Goal: Transaction & Acquisition: Purchase product/service

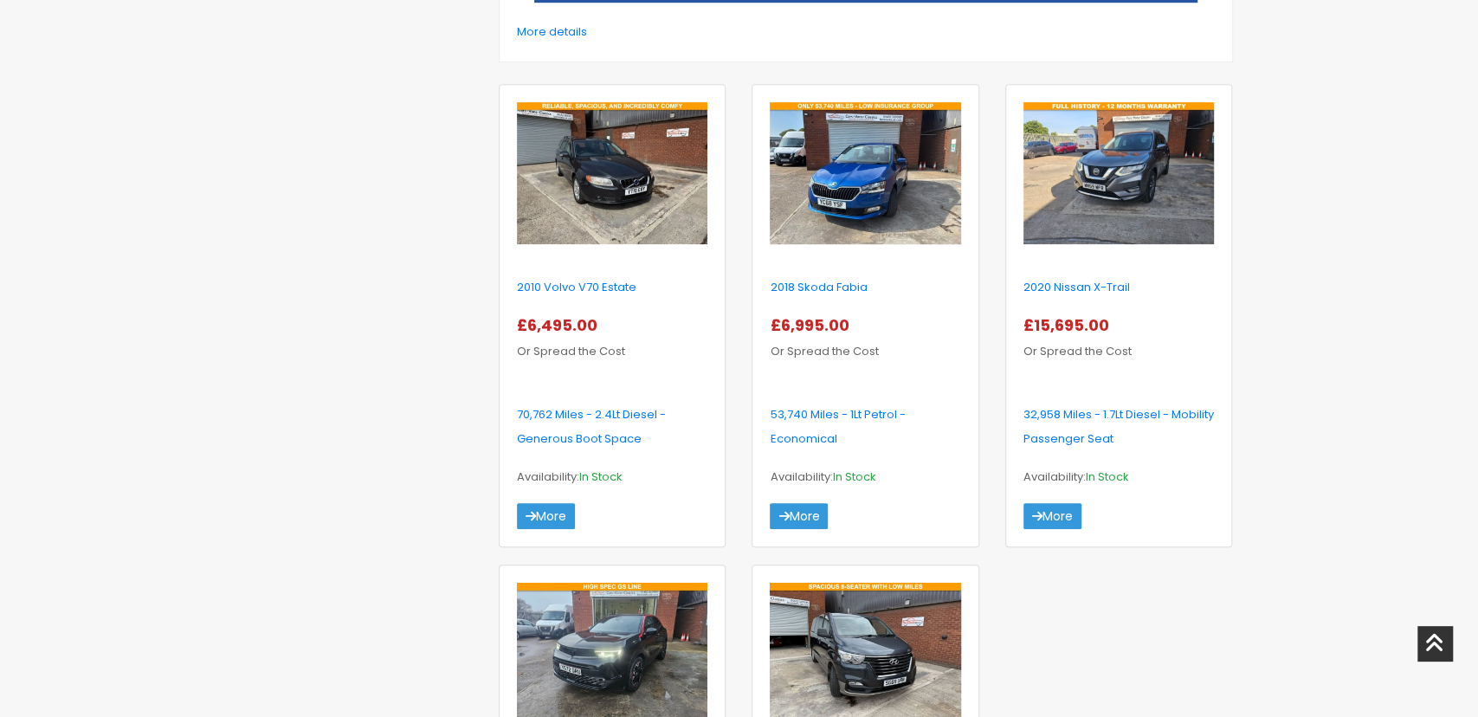
scroll to position [615, 0]
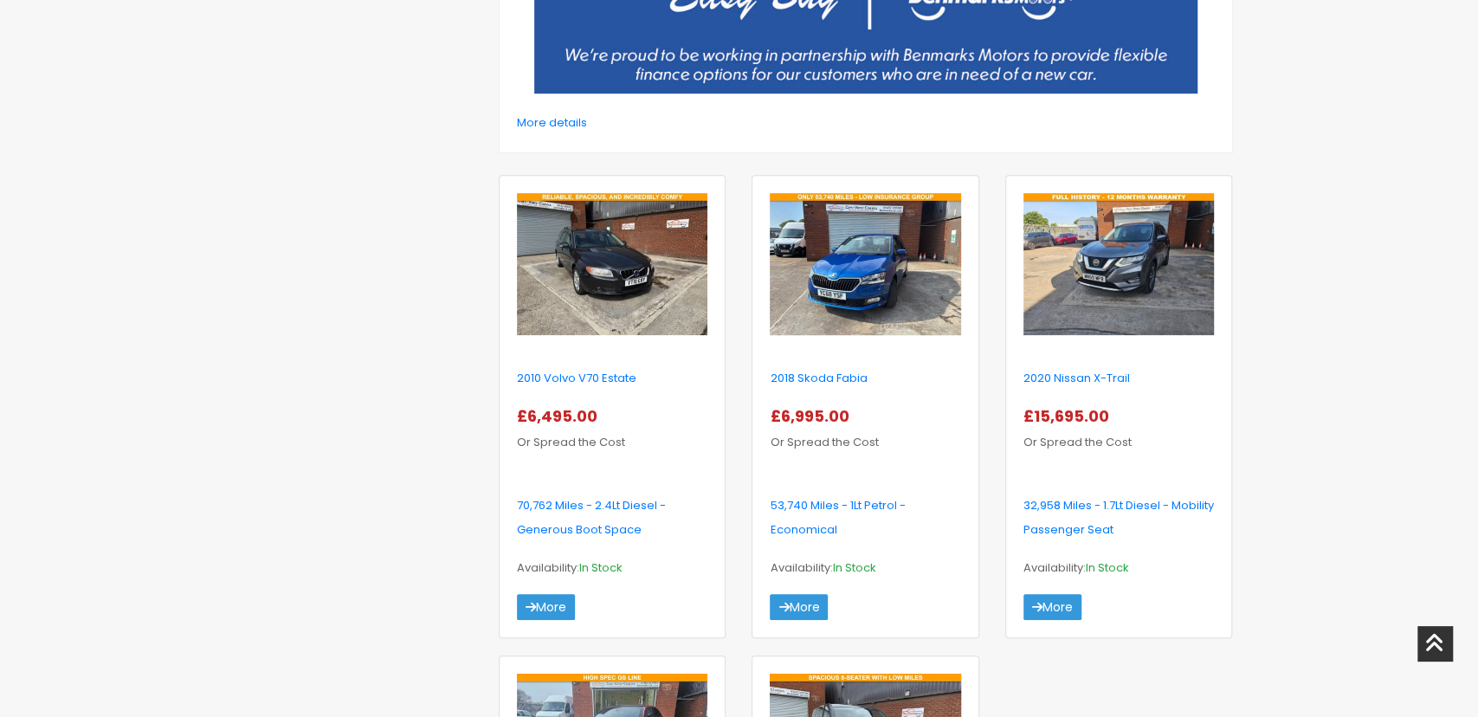
click at [606, 220] on img at bounding box center [612, 264] width 190 height 142
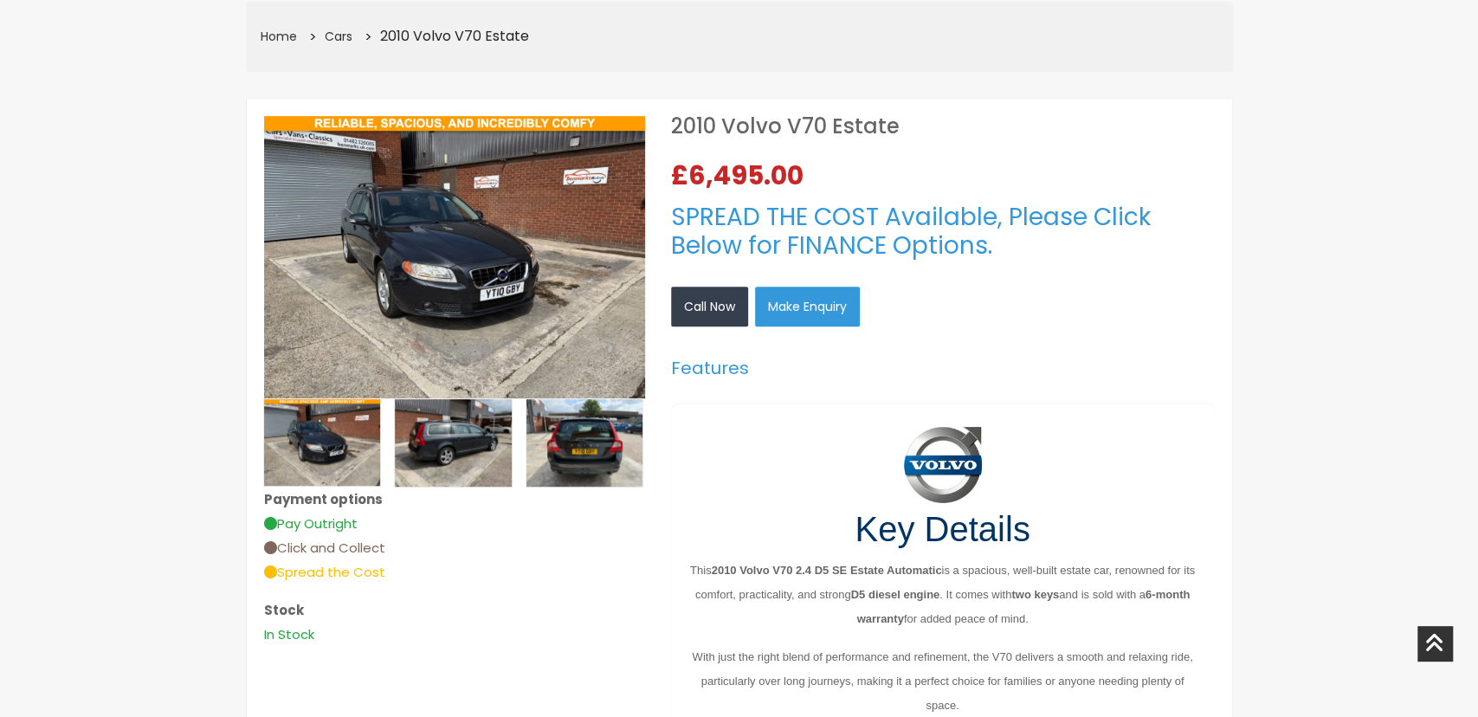
scroll to position [307, 0]
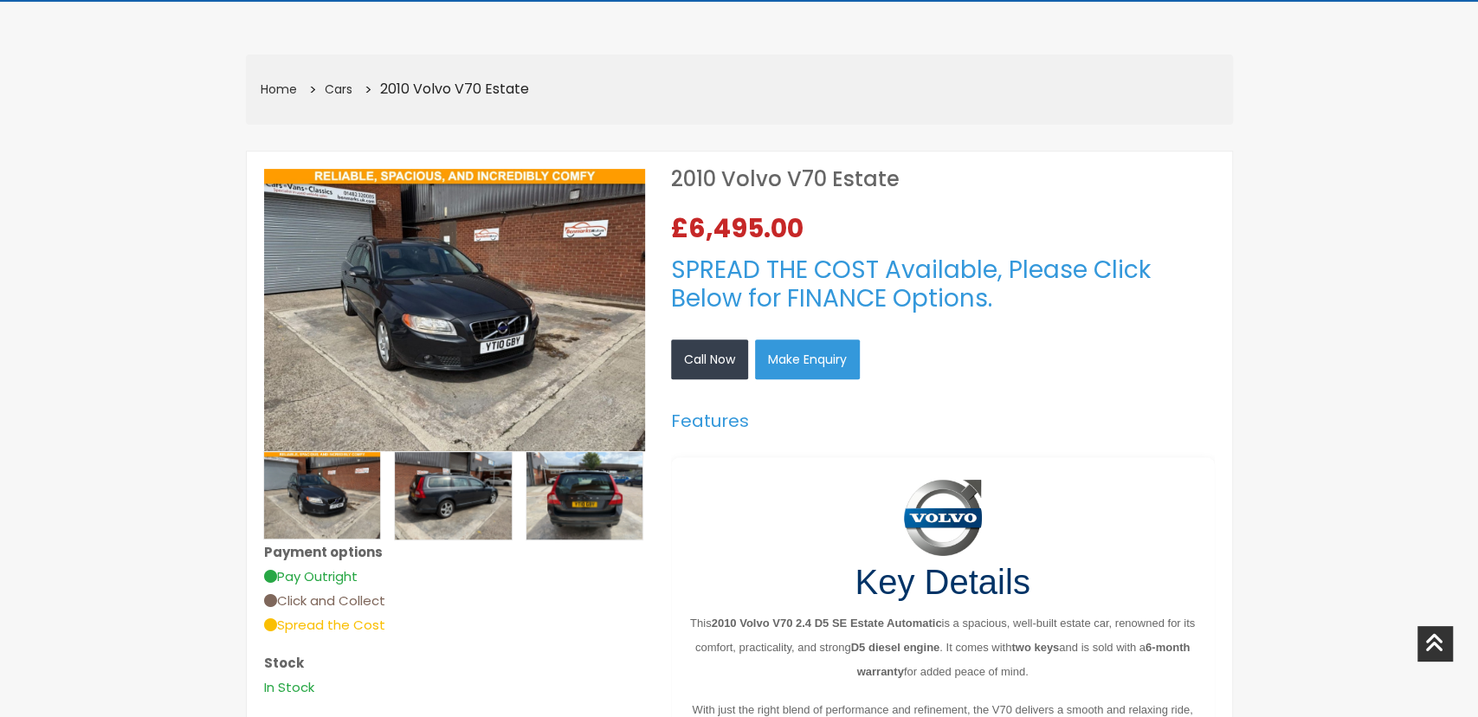
click at [481, 292] on img at bounding box center [454, 310] width 381 height 283
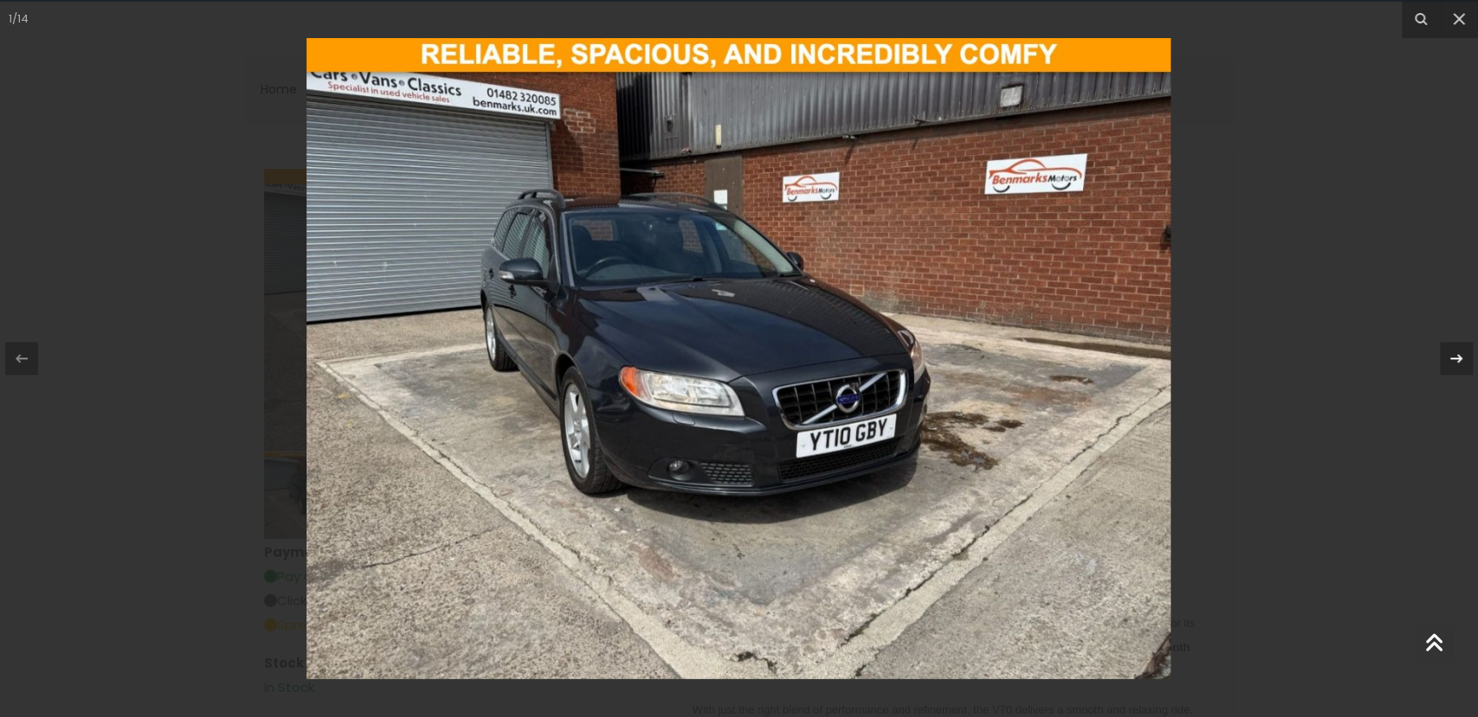
click at [1453, 357] on icon at bounding box center [1456, 358] width 12 height 9
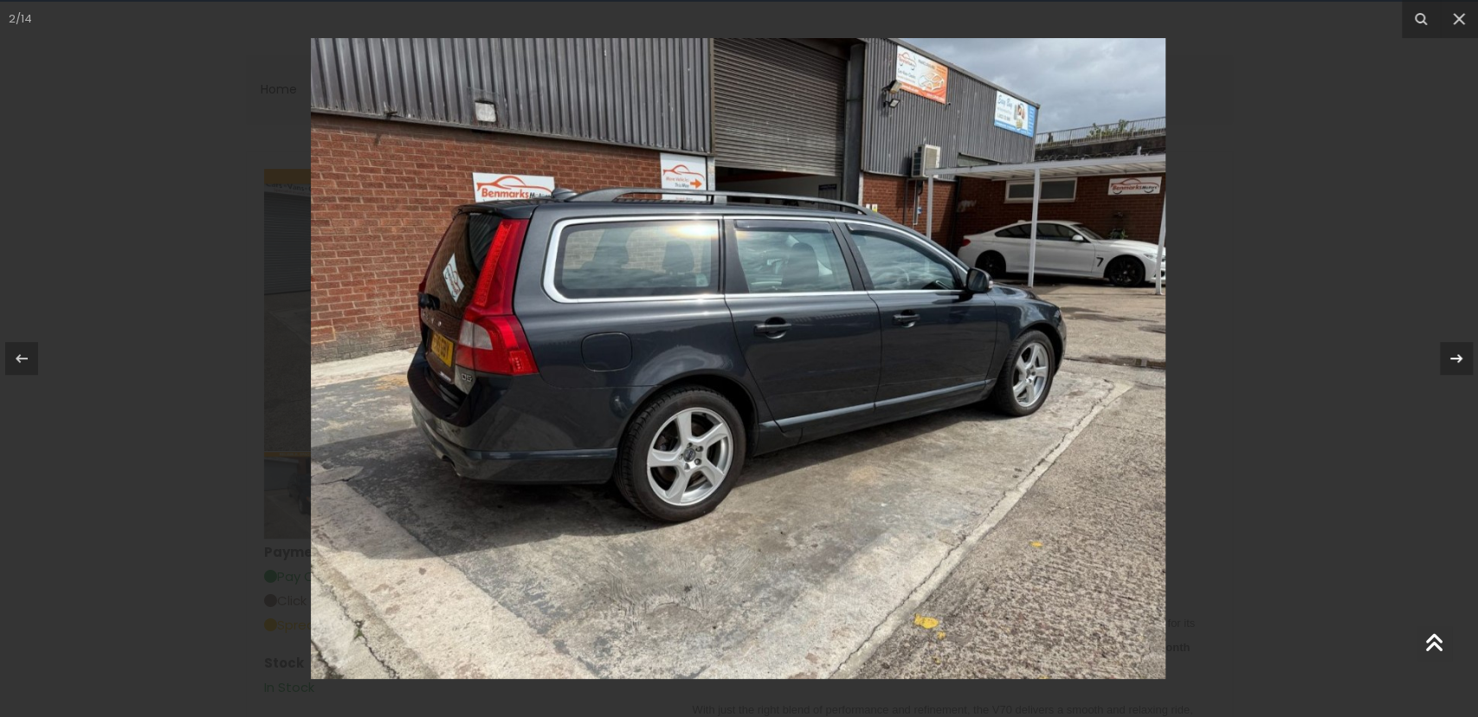
click at [1453, 357] on icon at bounding box center [1456, 358] width 12 height 9
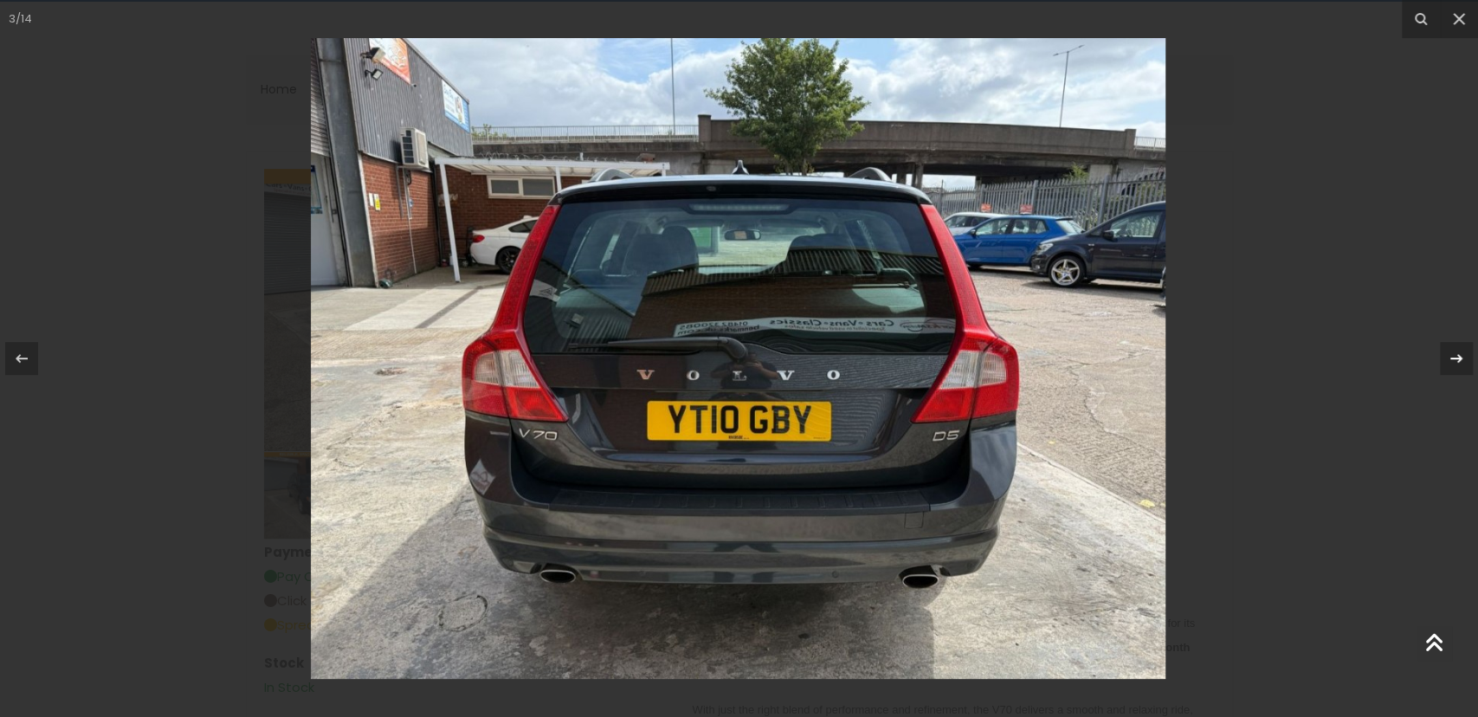
click at [1453, 357] on icon at bounding box center [1456, 358] width 12 height 9
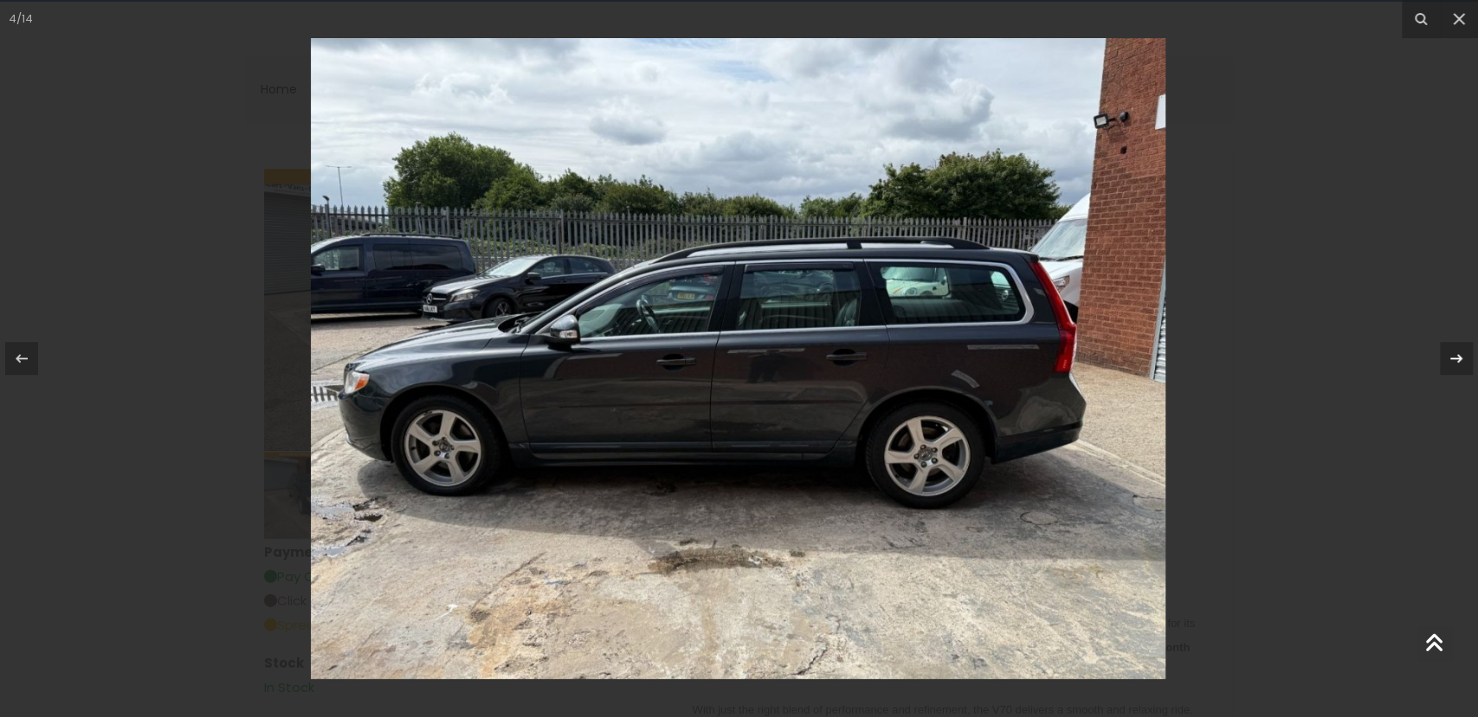
click at [1453, 357] on icon at bounding box center [1456, 358] width 12 height 9
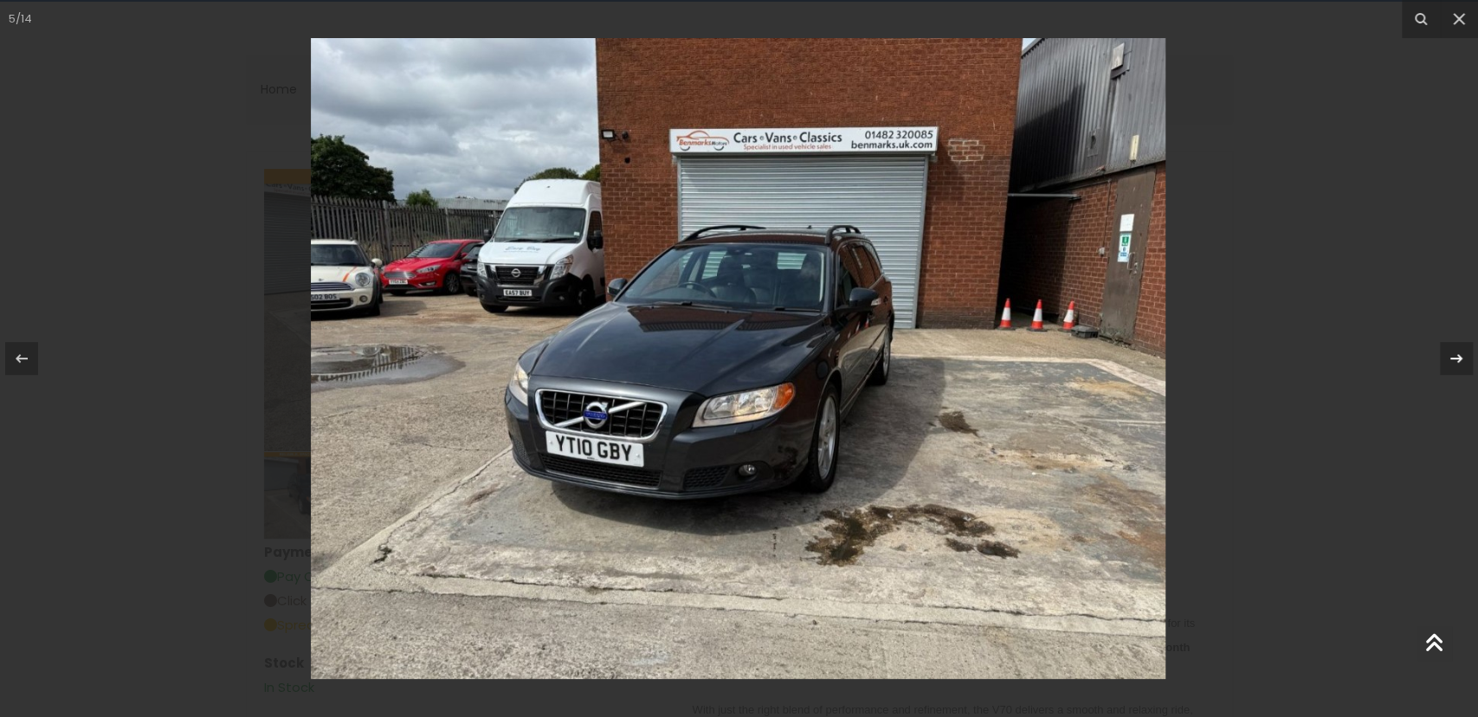
click at [1453, 357] on icon at bounding box center [1456, 358] width 12 height 9
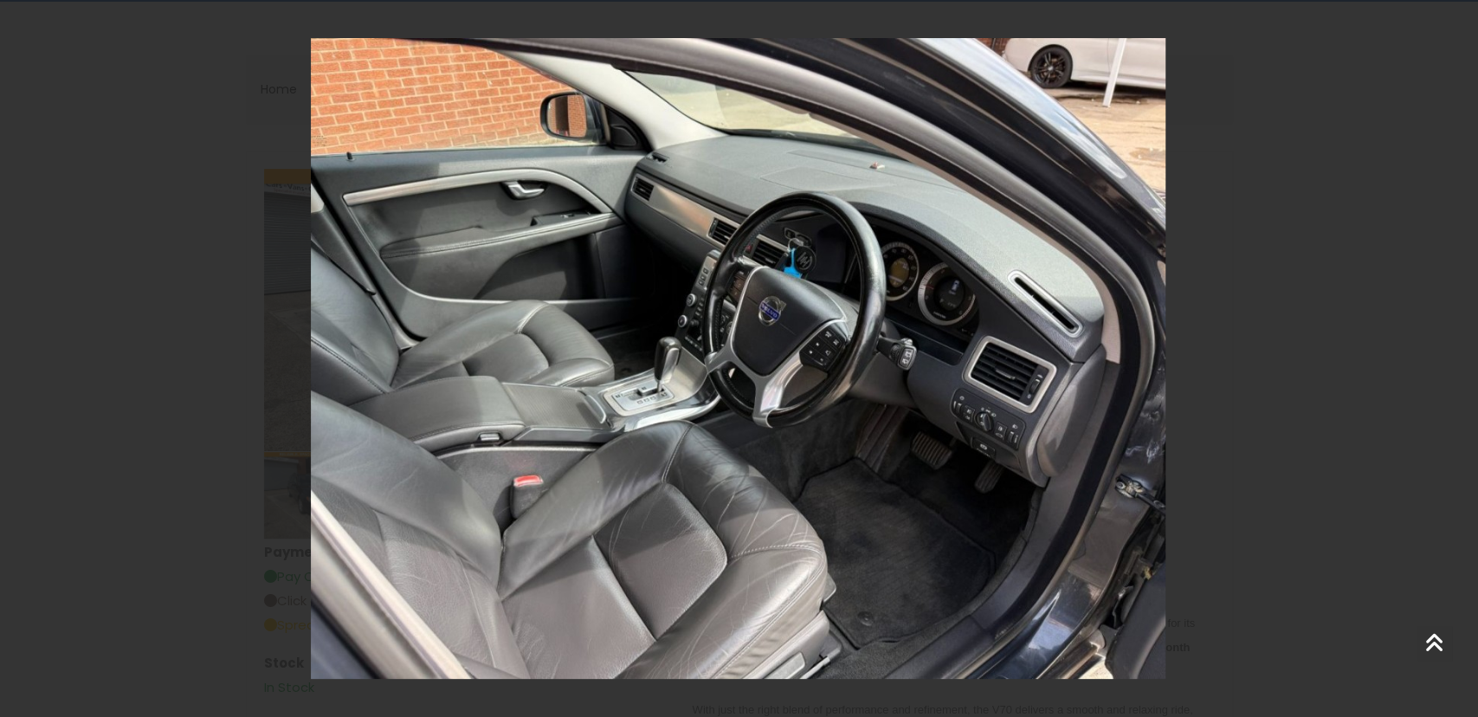
click at [1453, 357] on div "6 / 14" at bounding box center [739, 358] width 1478 height 717
click at [1451, 359] on icon at bounding box center [1455, 358] width 21 height 21
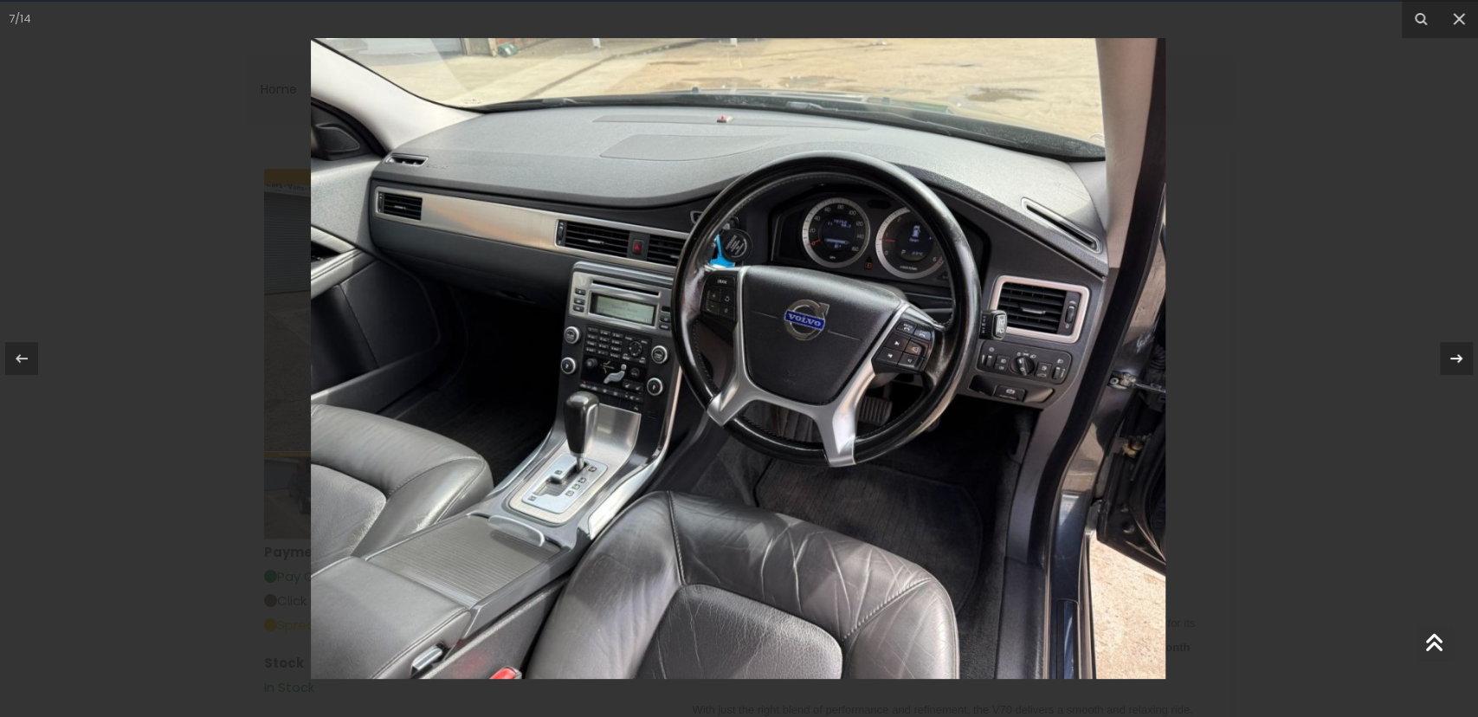
click at [1456, 356] on icon at bounding box center [1455, 358] width 21 height 21
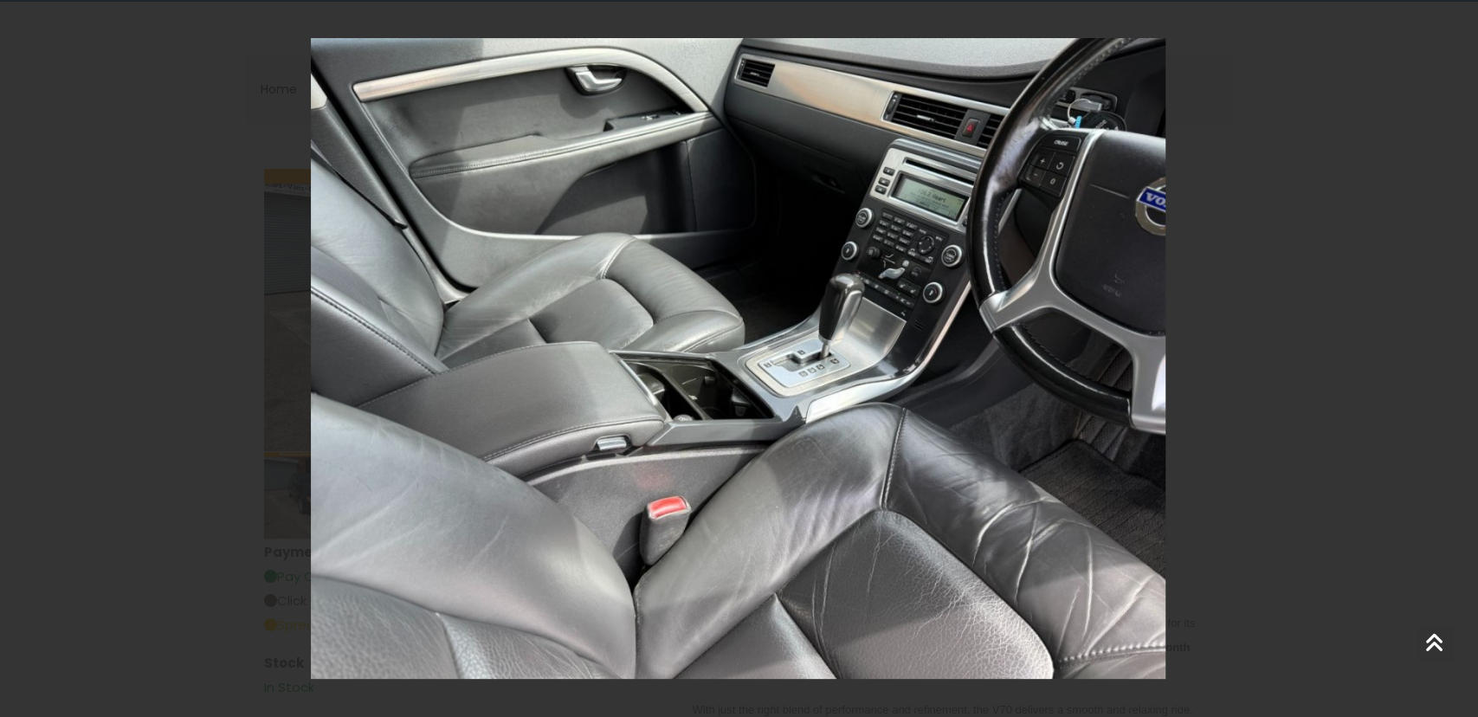
click at [1456, 356] on div "8 / 14" at bounding box center [739, 358] width 1478 height 717
click at [1456, 357] on icon at bounding box center [1455, 358] width 21 height 21
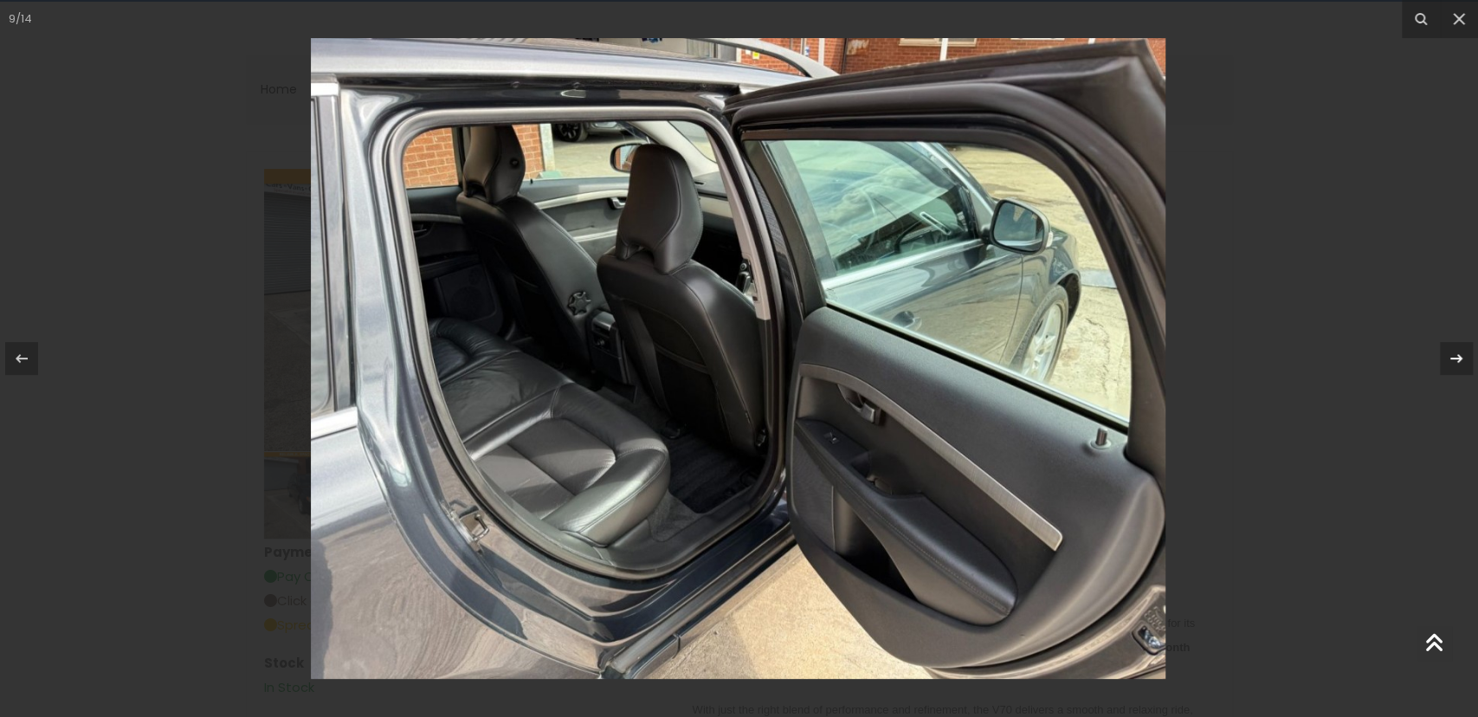
click at [1456, 356] on icon at bounding box center [1455, 358] width 21 height 21
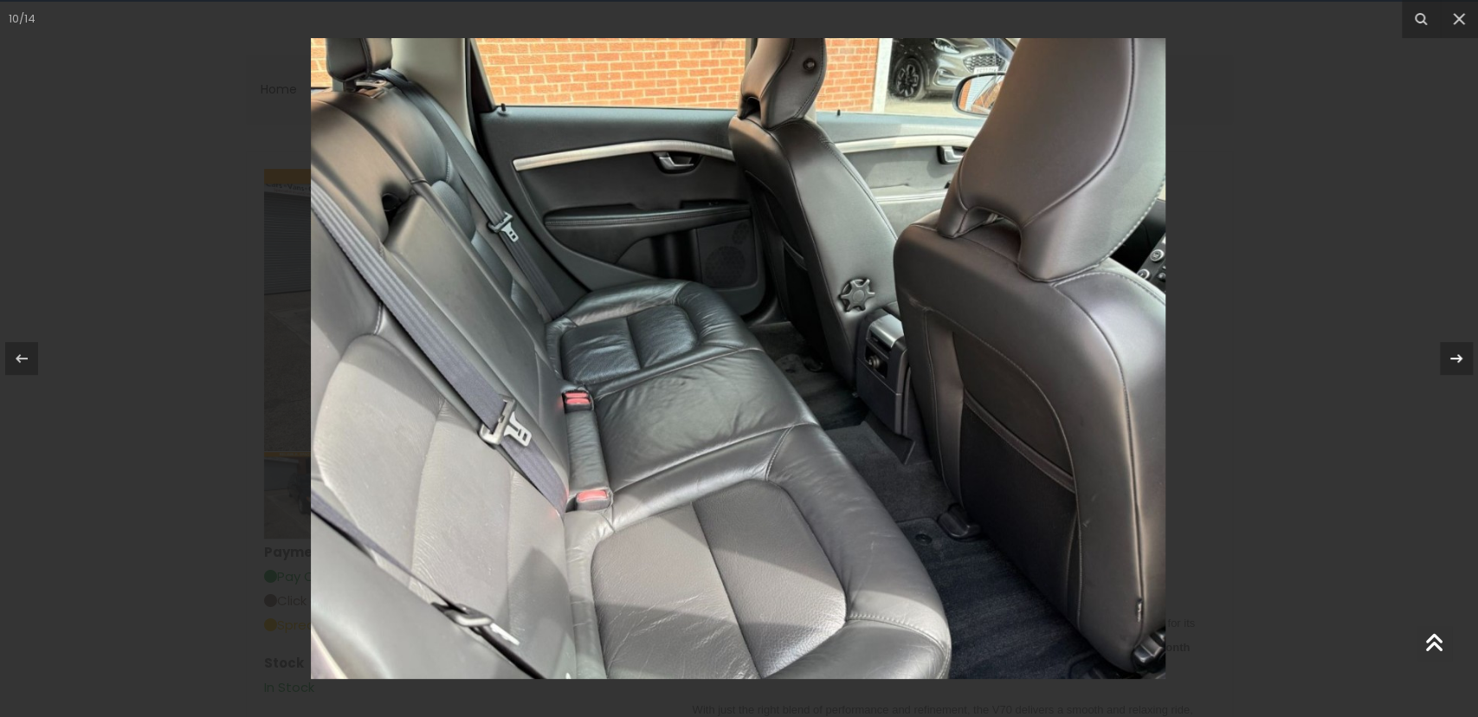
click at [1453, 357] on icon at bounding box center [1455, 358] width 21 height 21
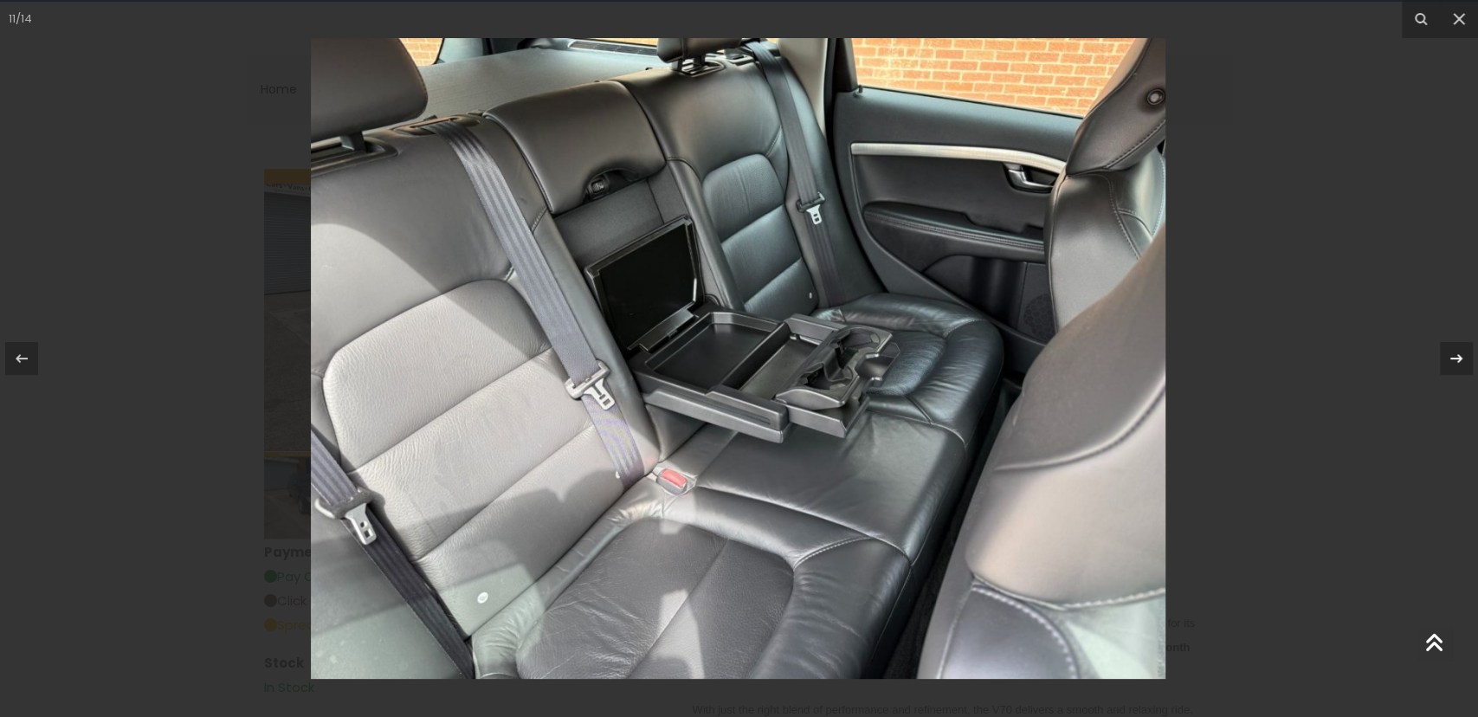
click at [1453, 357] on icon at bounding box center [1455, 358] width 21 height 21
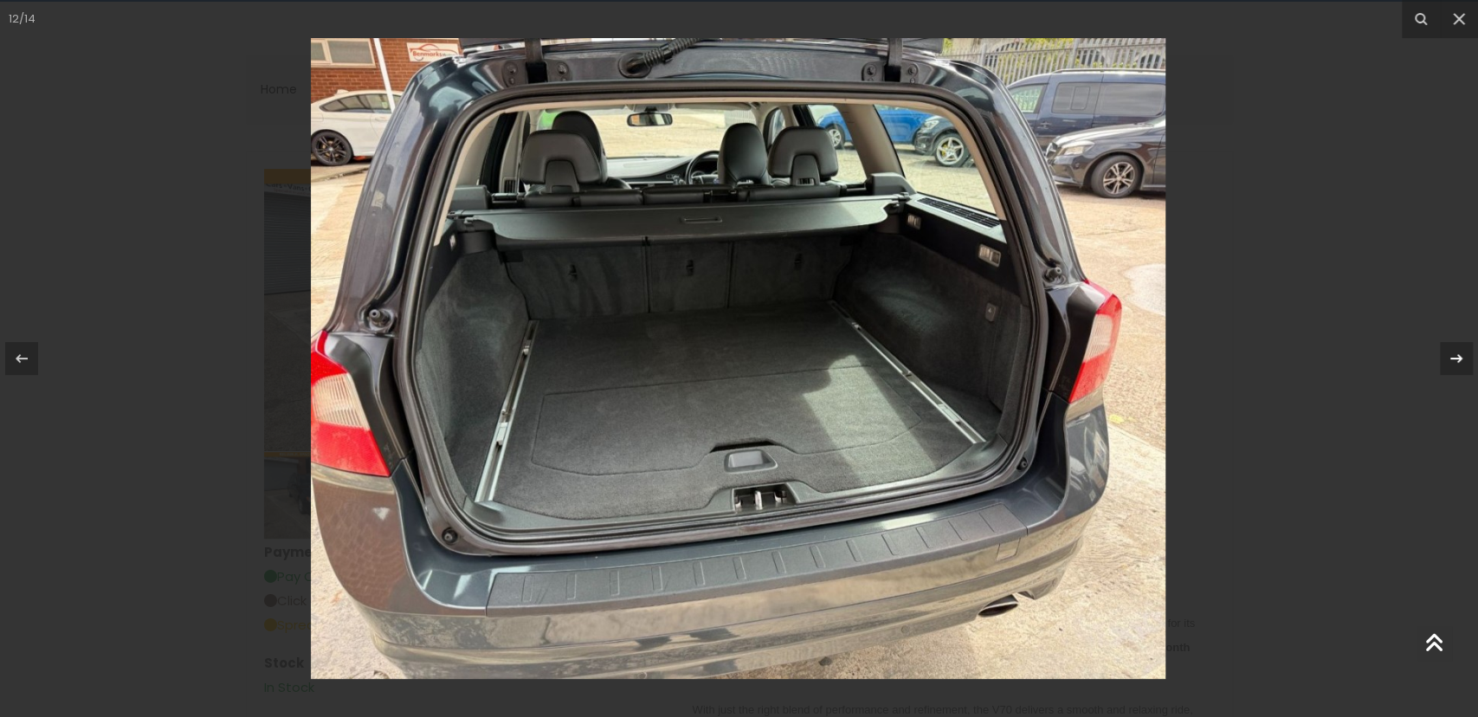
click at [1455, 357] on icon at bounding box center [1455, 358] width 21 height 21
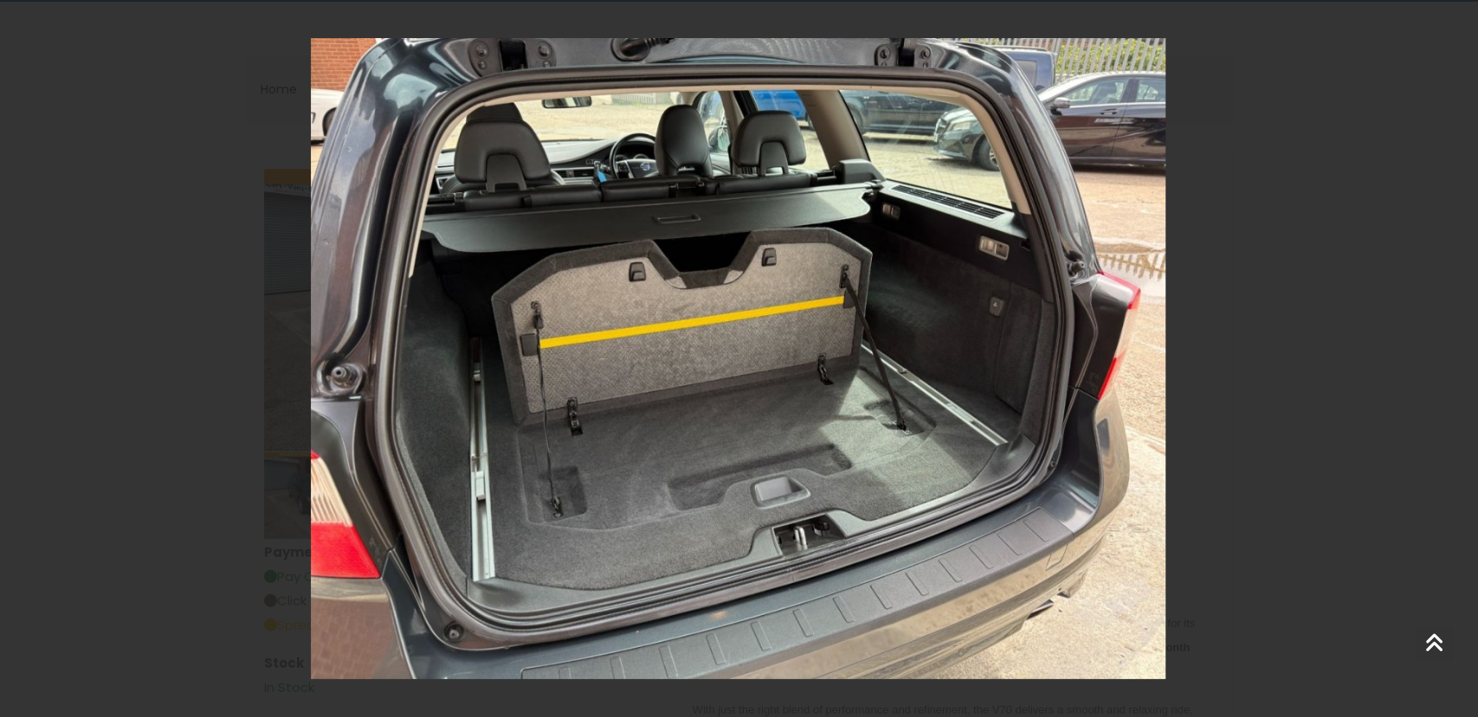
click at [1455, 357] on icon at bounding box center [1455, 358] width 21 height 21
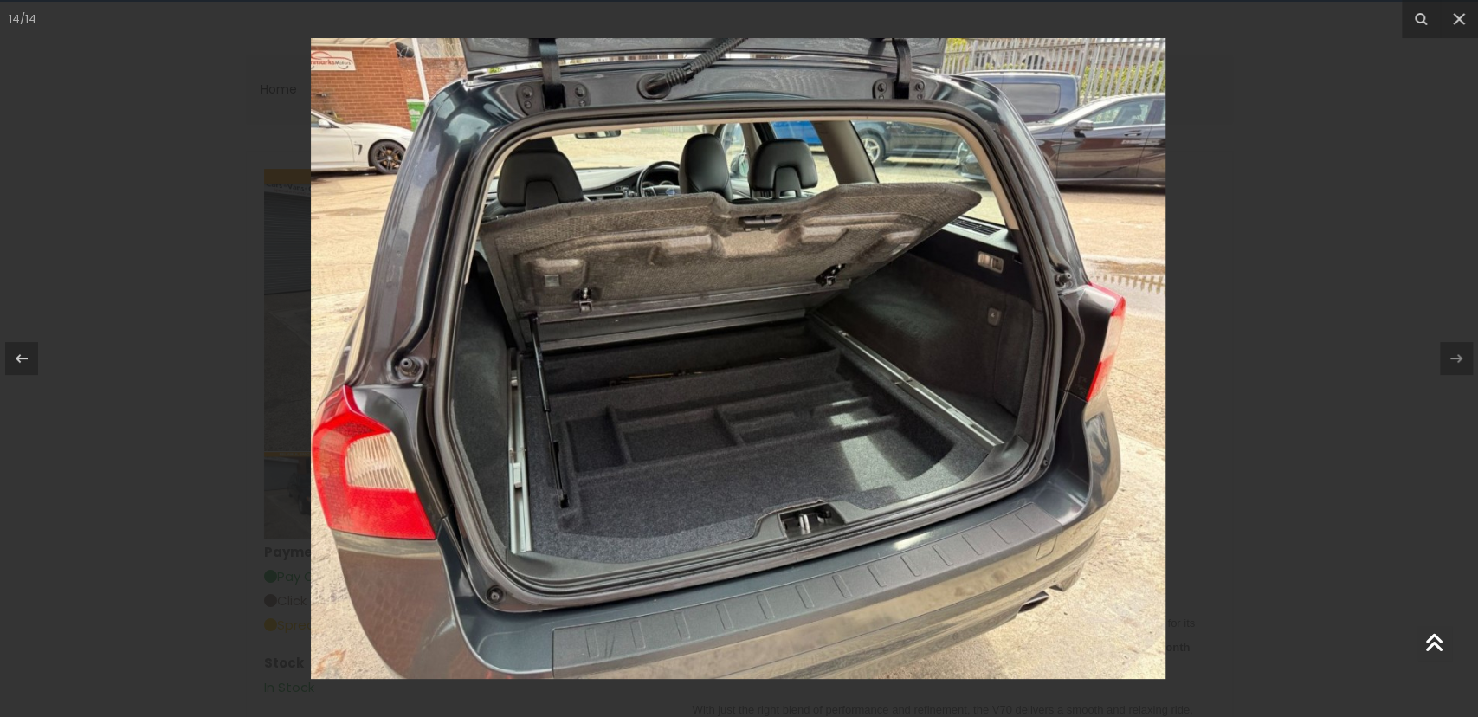
click at [1455, 357] on icon at bounding box center [1455, 358] width 21 height 21
click at [1455, 19] on icon at bounding box center [1458, 19] width 21 height 21
